Goal: Information Seeking & Learning: Learn about a topic

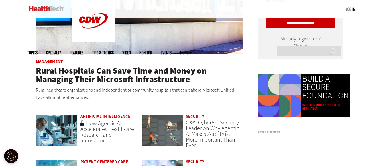
scroll to position [343, 0]
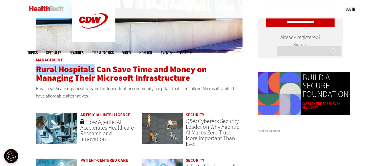
drag, startPoint x: 34, startPoint y: 70, endPoint x: 94, endPoint y: 69, distance: 60.6
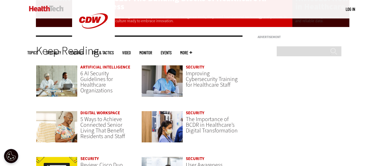
scroll to position [1157, 0]
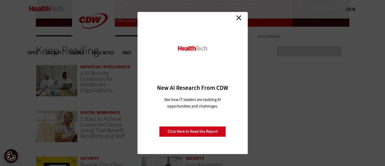
click at [237, 17] on link "Close" at bounding box center [238, 17] width 9 height 9
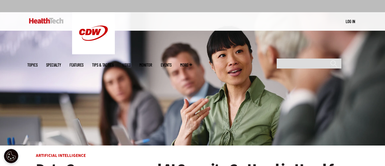
scroll to position [43, 0]
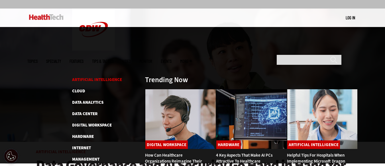
click at [87, 77] on link "Artificial Intelligence" at bounding box center [97, 80] width 50 height 6
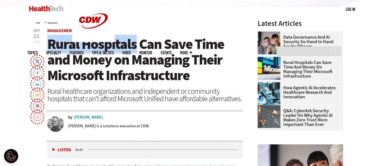
drag, startPoint x: 135, startPoint y: 45, endPoint x: 49, endPoint y: 47, distance: 85.4
click at [49, 47] on span "Rural Hospitals Can Save Time and Money on Managing Their Microsoft Infrastruct…" at bounding box center [135, 60] width 176 height 50
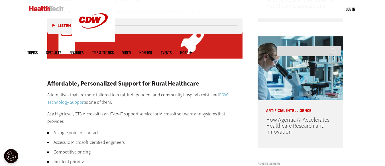
scroll to position [419, 0]
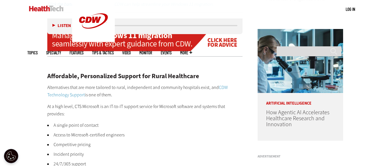
click at [95, 132] on li "Access to Microsoft-certified engineers" at bounding box center [144, 135] width 195 height 7
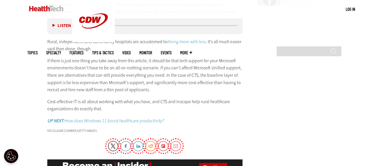
scroll to position [765, 0]
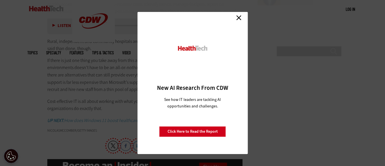
click at [238, 17] on link "Close" at bounding box center [238, 17] width 9 height 9
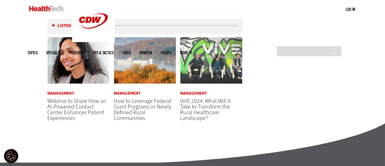
scroll to position [981, 0]
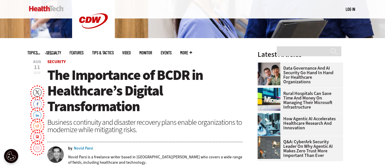
scroll to position [160, 0]
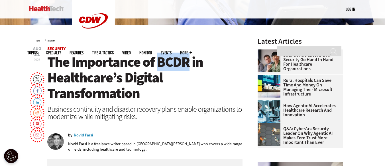
drag, startPoint x: 157, startPoint y: 65, endPoint x: 190, endPoint y: 64, distance: 32.7
click at [190, 64] on span "The Importance of BCDR in Healthcare’s Digital Transformation" at bounding box center [124, 78] width 155 height 50
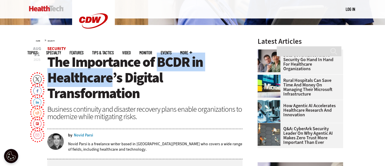
drag, startPoint x: 158, startPoint y: 61, endPoint x: 110, endPoint y: 77, distance: 49.9
click at [110, 77] on span "The Importance of BCDR in Healthcare’s Digital Transformation" at bounding box center [124, 78] width 155 height 50
copy span "BCDR in Healthcare"
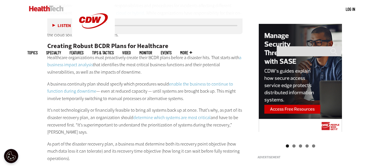
scroll to position [558, 0]
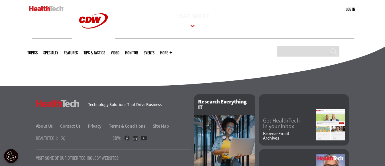
scroll to position [915, 0]
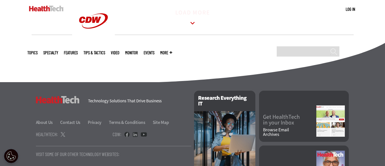
click at [191, 27] on icon at bounding box center [192, 23] width 13 height 13
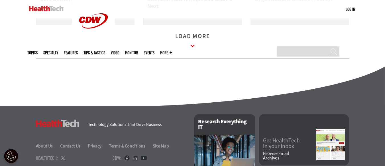
scroll to position [1219, 0]
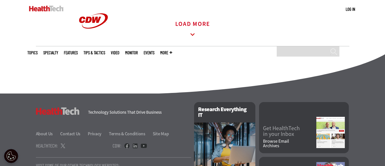
click at [186, 31] on link "Load More" at bounding box center [192, 30] width 35 height 16
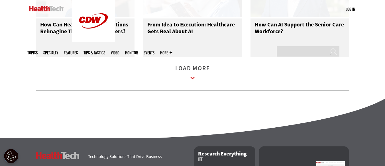
scroll to position [1506, 0]
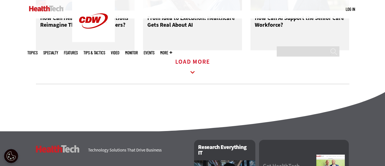
click at [192, 71] on link "Load More" at bounding box center [192, 68] width 35 height 16
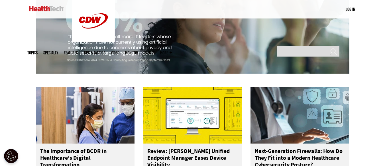
scroll to position [616, 0]
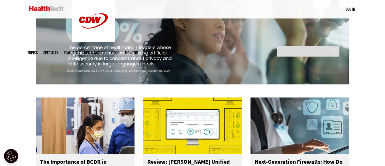
click at [105, 51] on link "Tips & Tactics" at bounding box center [94, 53] width 22 height 4
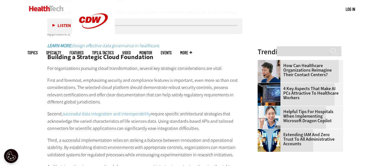
scroll to position [757, 0]
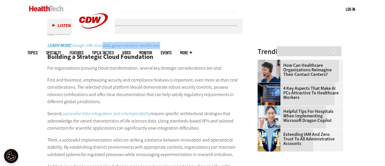
drag, startPoint x: 162, startPoint y: 46, endPoint x: 104, endPoint y: 45, distance: 58.1
click at [104, 45] on p "LEARN MORE: Design effective data governance in healthcare." at bounding box center [144, 45] width 195 height 7
copy em "data governance in healthcare."
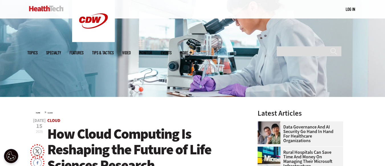
scroll to position [89, 0]
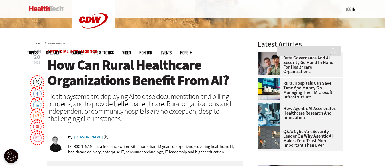
scroll to position [157, 0]
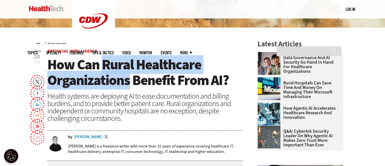
drag, startPoint x: 104, startPoint y: 65, endPoint x: 127, endPoint y: 83, distance: 28.2
click at [127, 83] on span "How Can Rural Healthcare Organizations Benefit From AI?" at bounding box center [137, 72] width 181 height 34
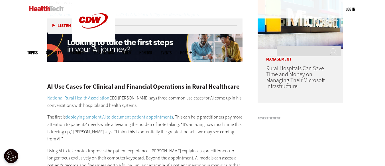
scroll to position [466, 0]
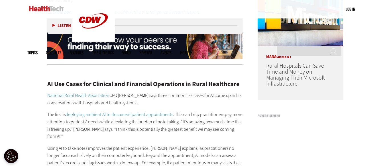
click at [97, 112] on link "deploying ambient AI to document patient appointments" at bounding box center [118, 115] width 107 height 6
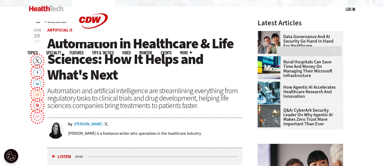
scroll to position [178, 0]
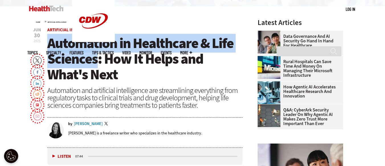
drag, startPoint x: 50, startPoint y: 42, endPoint x: 95, endPoint y: 64, distance: 50.0
click at [95, 64] on span "Automation in Healthcare & Life Sciences: How It Helps and What's Next" at bounding box center [140, 59] width 186 height 50
copy span "Automation in Healthcare & Life Sciences"
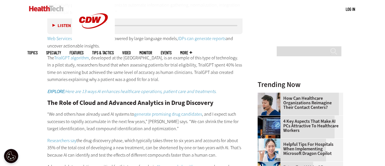
scroll to position [591, 0]
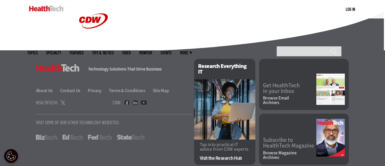
scroll to position [3608, 0]
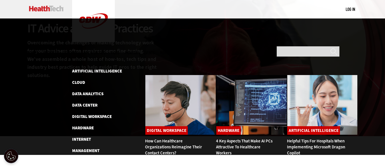
scroll to position [59, 0]
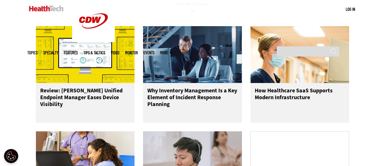
scroll to position [515, 0]
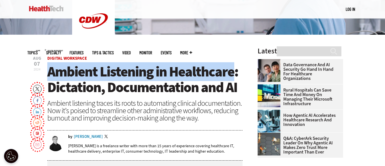
click at [123, 77] on span "Ambient Listening in Healthcare: Dictation, Documentation and AI" at bounding box center [142, 79] width 191 height 34
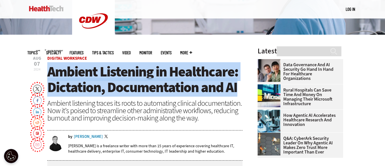
drag, startPoint x: 49, startPoint y: 74, endPoint x: 237, endPoint y: 88, distance: 188.6
click at [237, 88] on h1 "Ambient Listening in Healthcare: Dictation, Documentation and AI" at bounding box center [144, 79] width 195 height 31
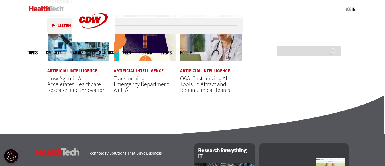
scroll to position [1130, 0]
